Goal: Task Accomplishment & Management: Complete application form

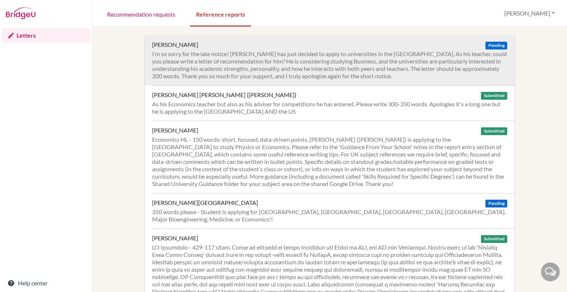
click at [489, 44] on span "Pending" at bounding box center [496, 46] width 21 height 8
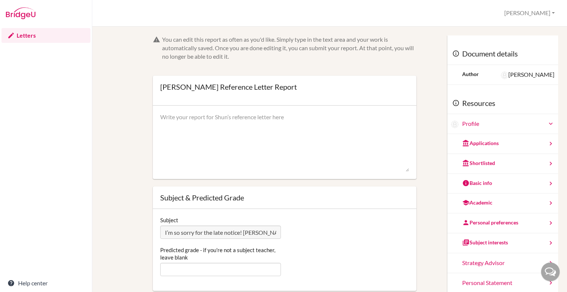
scroll to position [74, 0]
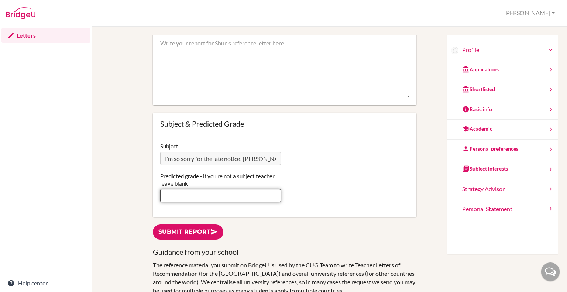
click at [177, 192] on input "Predicted grade - if you're not a subject teacher, leave blank" at bounding box center [220, 195] width 121 height 13
type input "7"
click at [320, 193] on div "Predicted grade - if you're not a subject teacher, leave blank 7" at bounding box center [285, 187] width 256 height 30
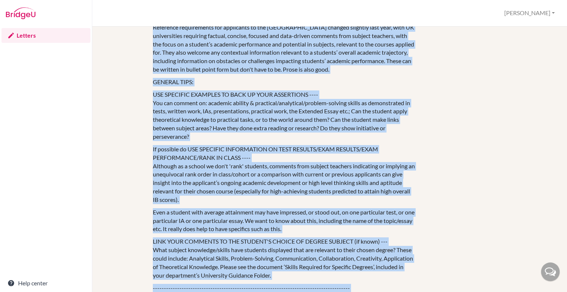
scroll to position [391, 0]
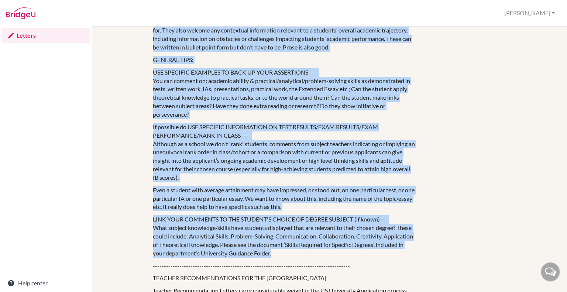
drag, startPoint x: 158, startPoint y: 94, endPoint x: 340, endPoint y: 264, distance: 248.8
click at [340, 264] on div "Guidance from your school The reference material you submit on BridgeU is used …" at bounding box center [285, 278] width 264 height 766
copy div "REFERENCE MATERIAL FOR UK APPLICANTS • Reference requirements for applicants to…"
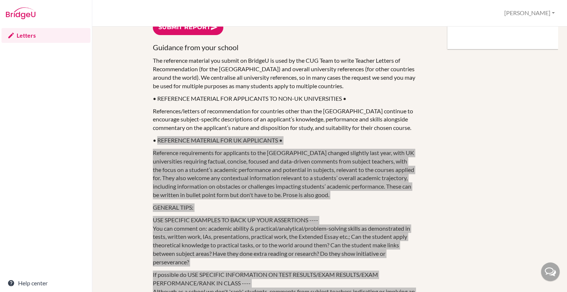
scroll to position [280, 0]
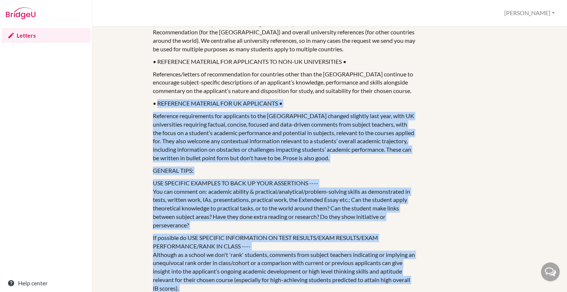
click at [305, 107] on p "• REFERENCE MATERIAL FOR UK APPLICANTS •" at bounding box center [285, 103] width 264 height 8
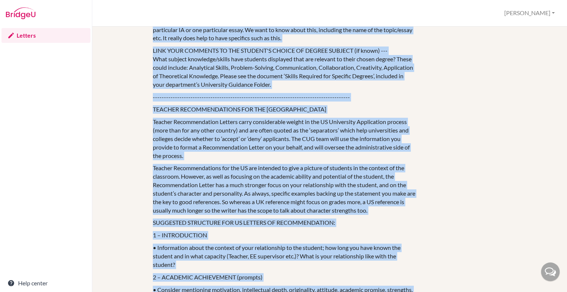
scroll to position [582, 0]
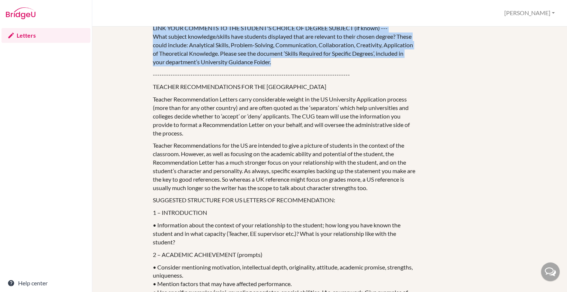
drag, startPoint x: 157, startPoint y: 111, endPoint x: 341, endPoint y: 71, distance: 188.1
click at [341, 71] on div "Guidance from your school The reference material you submit on BridgeU is used …" at bounding box center [285, 86] width 264 height 766
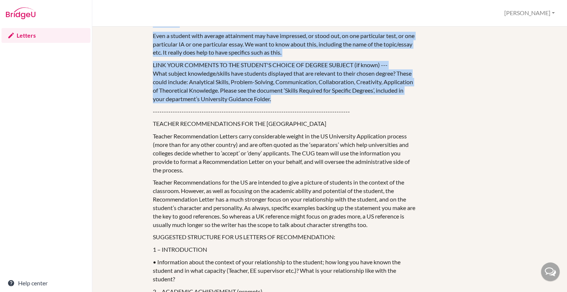
scroll to position [434, 0]
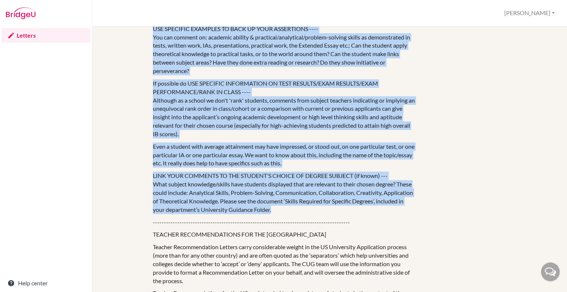
copy div "REFERENCE MATERIAL FOR UK APPLICANTS • Reference requirements for applicants to…"
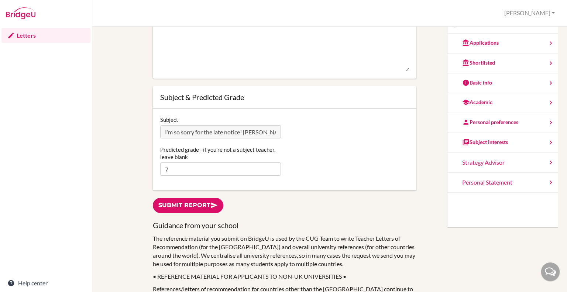
scroll to position [0, 0]
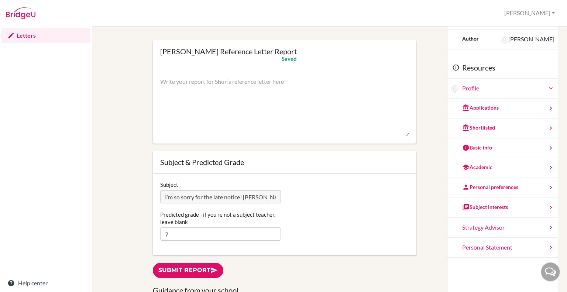
click at [183, 81] on textarea at bounding box center [284, 107] width 249 height 59
click at [161, 81] on textarea at bounding box center [284, 107] width 249 height 59
paste textarea "Shun Abe is an exceptionally capable and highly motivated student, consistently…"
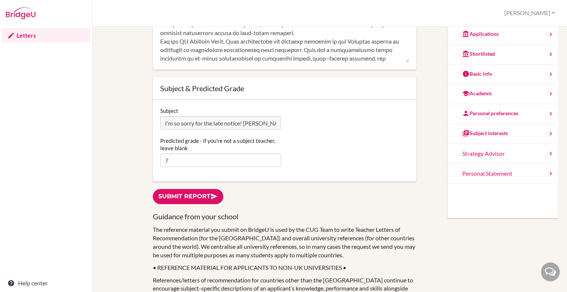
scroll to position [148, 0]
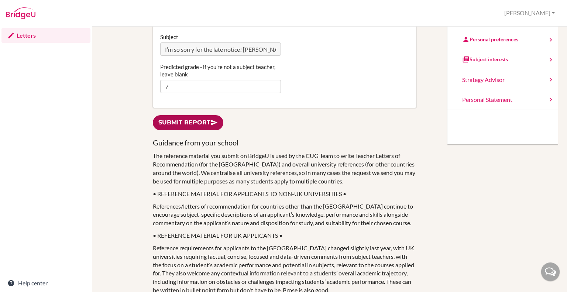
type textarea "Shun Abe is an exceptionally capable and highly motivated student, consistently…"
click at [189, 124] on link "Submit report" at bounding box center [188, 122] width 71 height 15
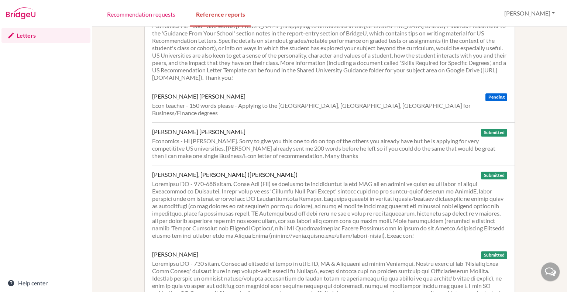
scroll to position [390, 0]
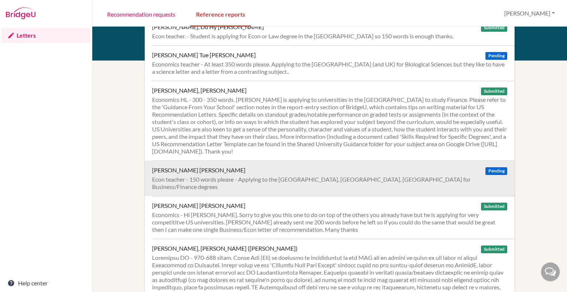
click at [222, 176] on div "Econ teacher - 150 words please - Applying to the UK, Singapore, Australia for …" at bounding box center [329, 183] width 355 height 15
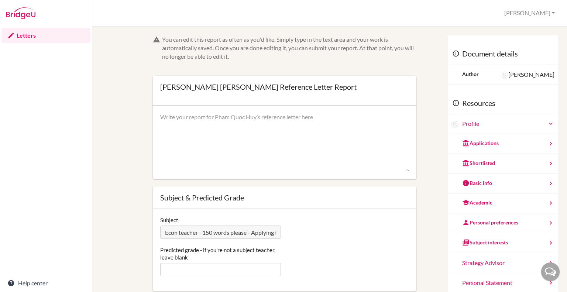
click at [547, 124] on icon at bounding box center [550, 123] width 7 height 7
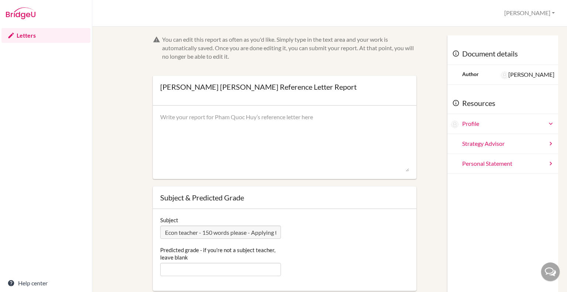
click at [547, 124] on icon at bounding box center [550, 123] width 7 height 7
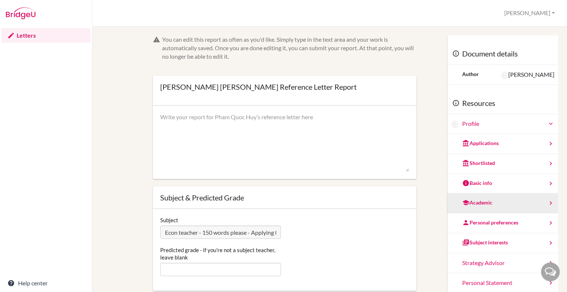
scroll to position [37, 0]
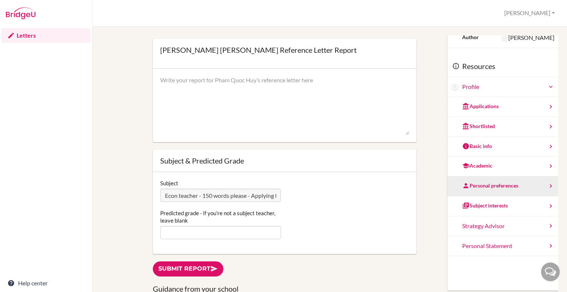
click at [492, 185] on div "Personal preferences" at bounding box center [490, 185] width 56 height 7
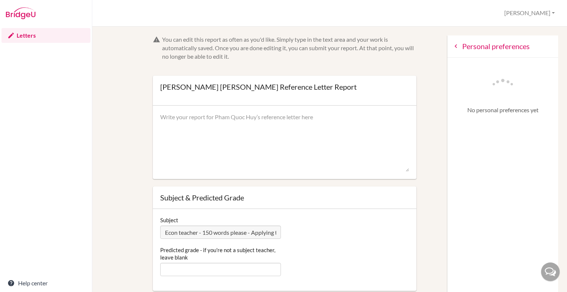
click at [452, 44] on icon at bounding box center [455, 45] width 7 height 7
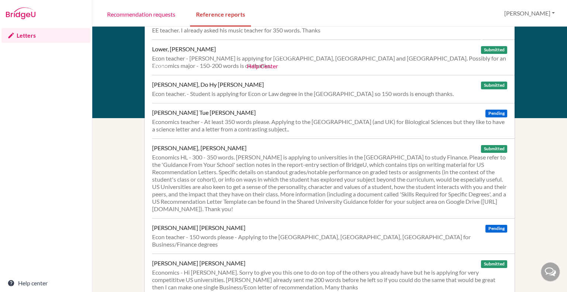
scroll to position [369, 0]
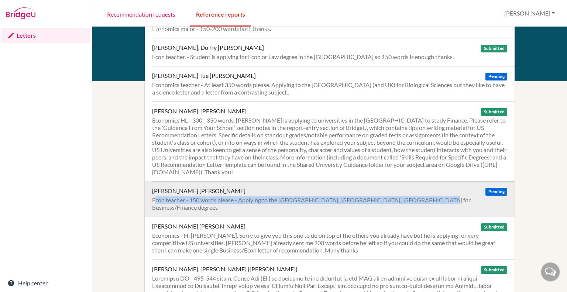
drag, startPoint x: 151, startPoint y: 184, endPoint x: 422, endPoint y: 187, distance: 271.1
click at [422, 187] on div "Nguyen, Pham Quoc Huy Pending Econ teacher - 150 words please - Applying to the…" at bounding box center [330, 198] width 370 height 35
copy div "Econ teacher - 150 words please - Applying to the UK, Singapore, Australia for …"
click at [486, 188] on span "Pending" at bounding box center [496, 192] width 21 height 8
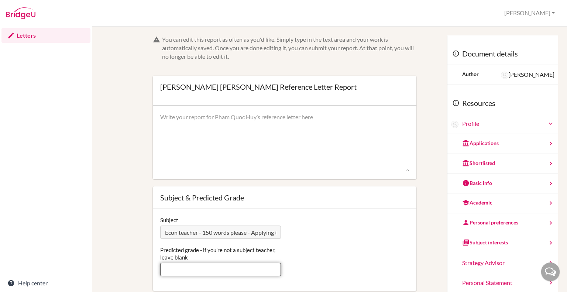
click at [168, 269] on input "Predicted grade - if you're not a subject teacher, leave blank" at bounding box center [220, 269] width 121 height 13
type input "6"
click at [168, 118] on textarea at bounding box center [284, 142] width 249 height 59
paste textarea "Quoc Huy is a bright and motivated Year 13 IB Higher Level Economics student at…"
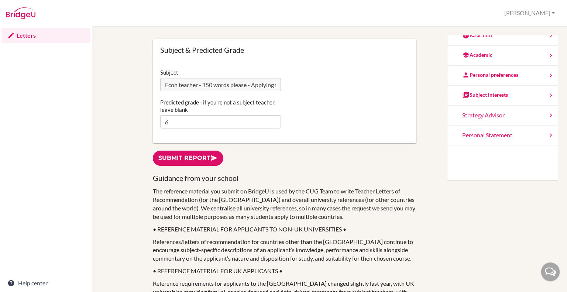
scroll to position [185, 0]
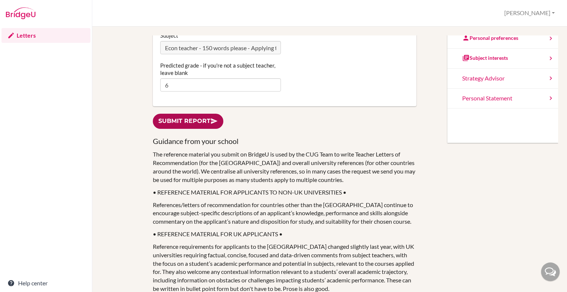
type textarea "Quoc Huy is a bright and motivated Year 13 IB Higher Level Economics student at…"
click at [178, 121] on link "Submit report" at bounding box center [188, 121] width 71 height 15
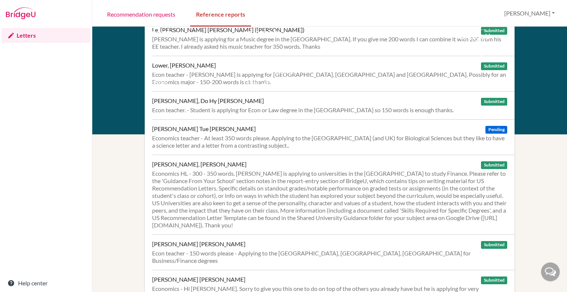
scroll to position [279, 0]
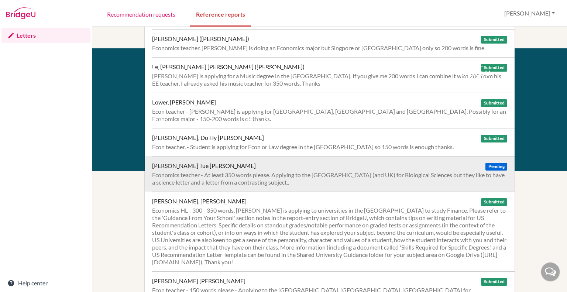
click at [208, 171] on div "Economics teacher - At least 350 words please. Applying to the [GEOGRAPHIC_DATA…" at bounding box center [329, 178] width 355 height 15
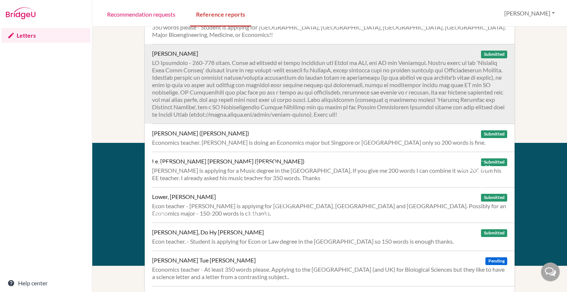
scroll to position [295, 0]
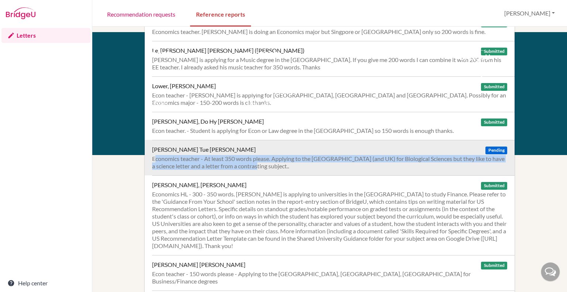
drag, startPoint x: 150, startPoint y: 143, endPoint x: 260, endPoint y: 153, distance: 110.2
click at [260, 153] on div "Nguyen, Hoang Tue Anh Pending Economics teacher - At least 350 words please. Ap…" at bounding box center [330, 157] width 370 height 35
copy div "Economics teacher - At least 350 words please. Applying to the [GEOGRAPHIC_DATA…"
click at [276, 155] on div "Economics teacher - At least 350 words please. Applying to the [GEOGRAPHIC_DATA…" at bounding box center [329, 162] width 355 height 15
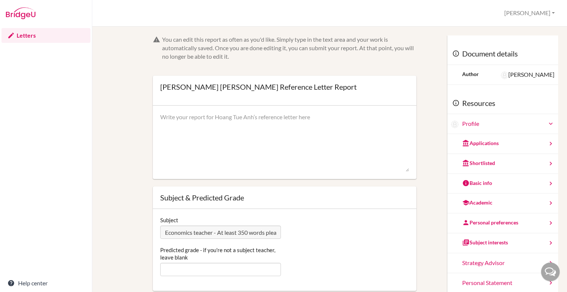
scroll to position [111, 0]
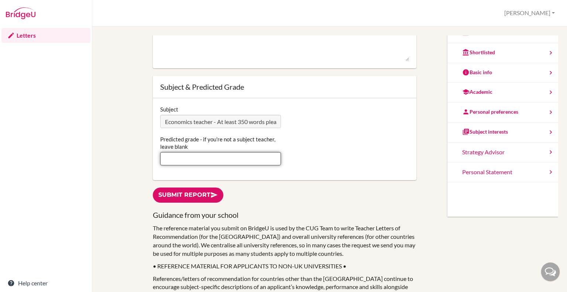
click at [178, 154] on input "Predicted grade - if you're not a subject teacher, leave blank" at bounding box center [220, 158] width 121 height 13
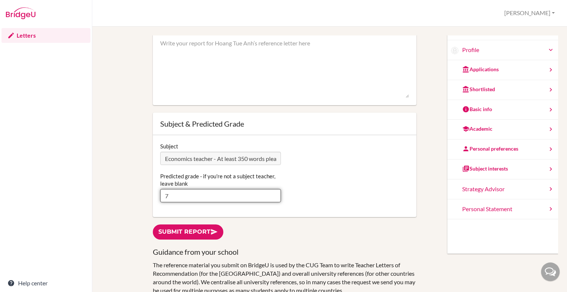
scroll to position [0, 0]
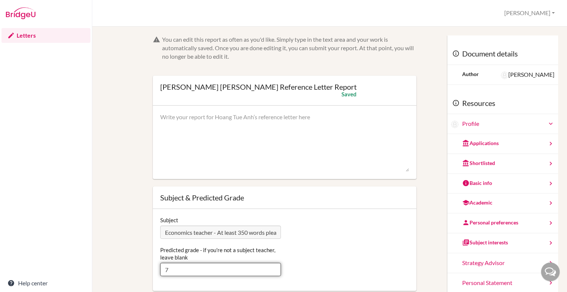
type input "7"
click at [180, 118] on textarea at bounding box center [284, 142] width 249 height 59
paste textarea "Tue Anh is a capable and diligent student who has excelled in IB Higher Level E…"
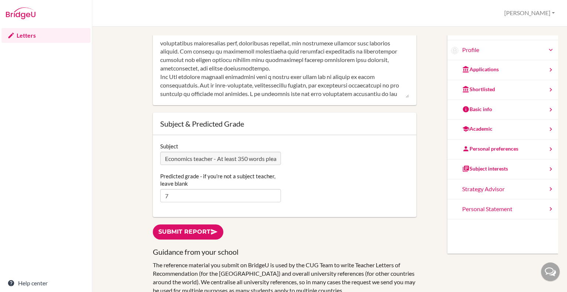
scroll to position [185, 0]
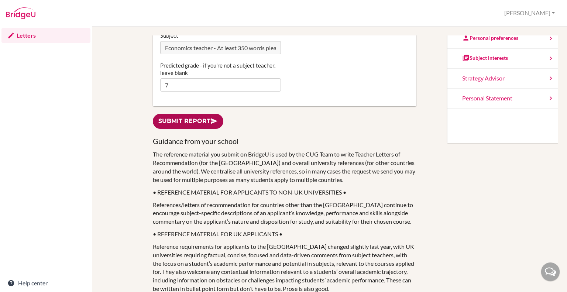
type textarea "Tue Anh is a capable and diligent student who has excelled in IB Higher Level E…"
click at [187, 123] on link "Submit report" at bounding box center [188, 121] width 71 height 15
